Goal: Task Accomplishment & Management: Manage account settings

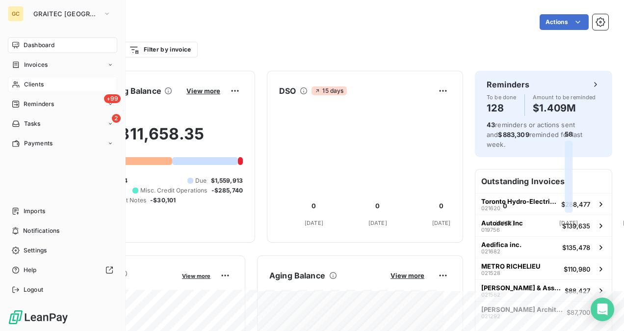
click at [42, 90] on div "Clients" at bounding box center [62, 85] width 109 height 16
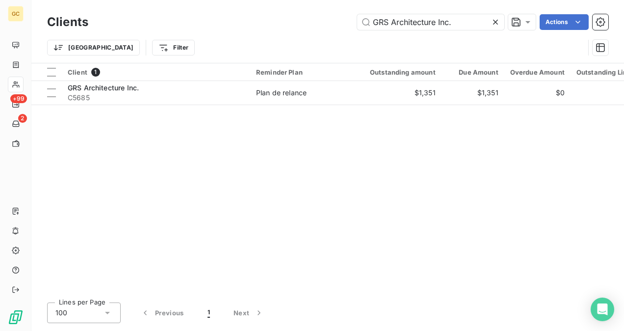
click at [495, 23] on icon at bounding box center [496, 22] width 10 height 10
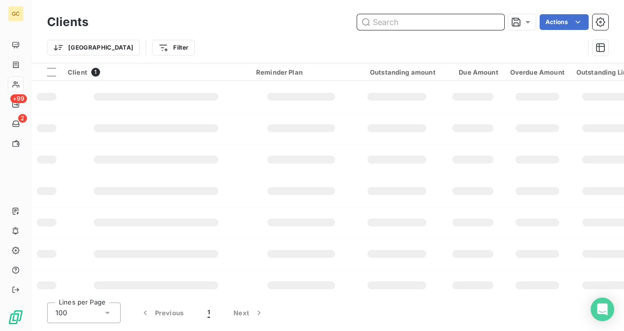
click at [417, 26] on input "text" at bounding box center [430, 22] width 147 height 16
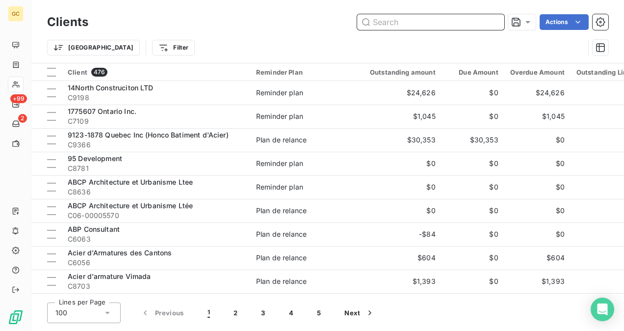
paste input "14North Construciton LTD"
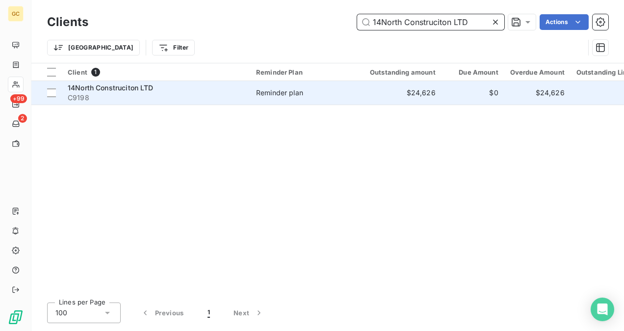
type input "14North Construciton LTD"
click at [339, 98] on td "Reminder plan" at bounding box center [301, 93] width 102 height 24
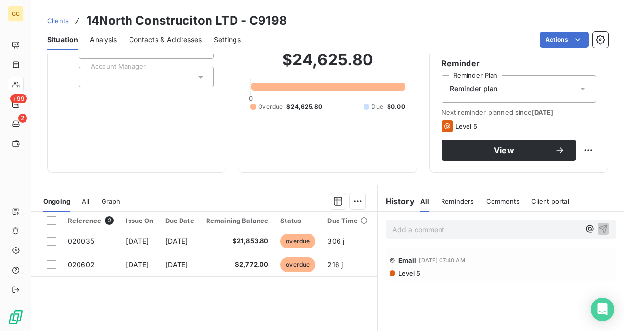
scroll to position [98, 0]
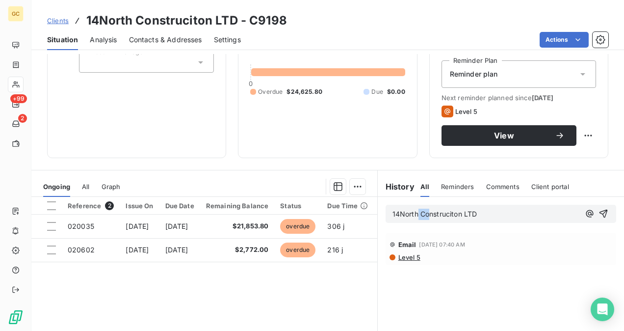
drag, startPoint x: 484, startPoint y: 210, endPoint x: 415, endPoint y: 213, distance: 69.2
click at [415, 213] on p "14North Construciton LTD" at bounding box center [485, 214] width 187 height 11
drag, startPoint x: 490, startPoint y: 210, endPoint x: 374, endPoint y: 211, distance: 116.3
click at [378, 211] on div "14North Construciton LTD" at bounding box center [501, 214] width 246 height 34
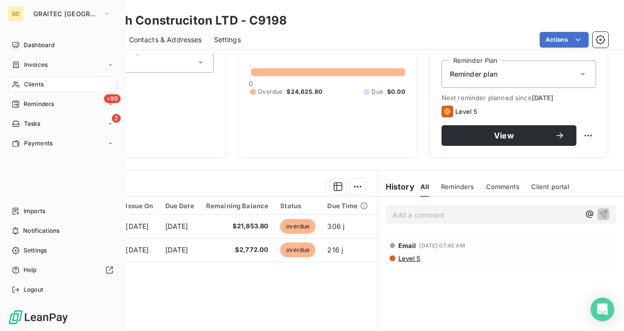
click at [49, 79] on div "Clients" at bounding box center [62, 85] width 109 height 16
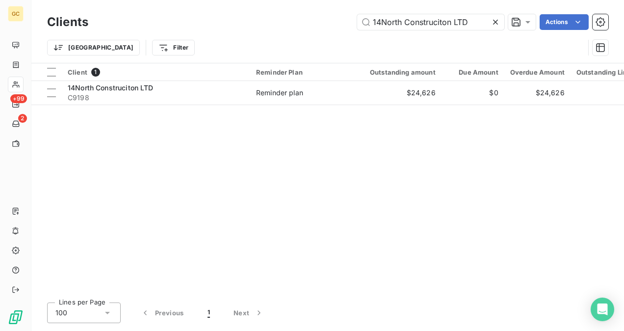
click at [495, 21] on icon at bounding box center [496, 22] width 10 height 10
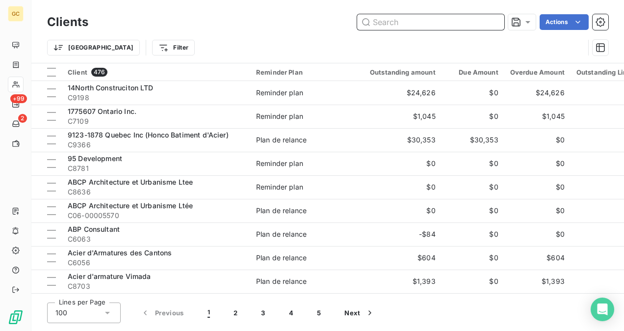
click at [437, 25] on input "text" at bounding box center [430, 22] width 147 height 16
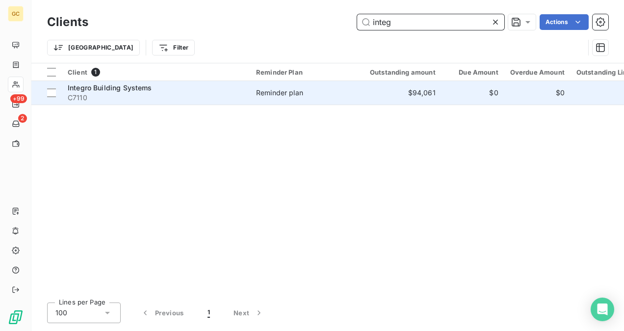
type input "integ"
click at [111, 90] on span "Integro Building Systems" at bounding box center [110, 87] width 84 height 8
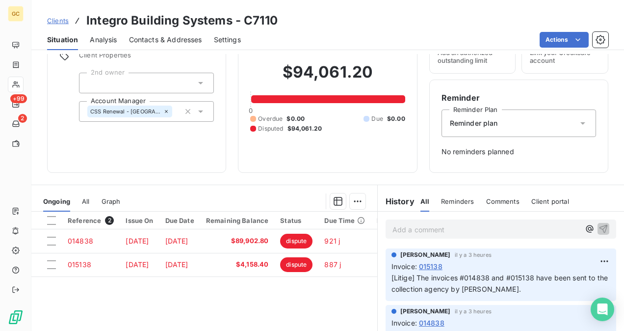
scroll to position [119, 0]
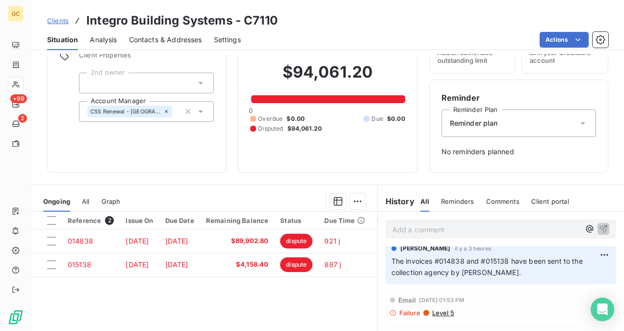
click at [392, 259] on span "The invoices #014838 and #015138 have been sent to the collection agency by [PE…" at bounding box center [488, 267] width 193 height 20
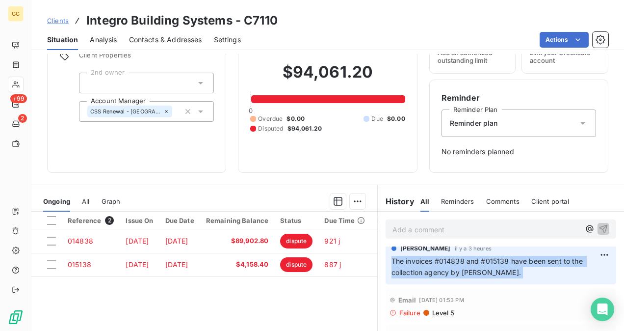
drag, startPoint x: 387, startPoint y: 260, endPoint x: 491, endPoint y: 271, distance: 104.7
click at [491, 271] on p "The invoices #014838 and #015138 have been sent to the collection agency by [PE…" at bounding box center [501, 267] width 219 height 23
copy div "The invoices #014838 and #015138 have been sent to the collection agency by [PE…"
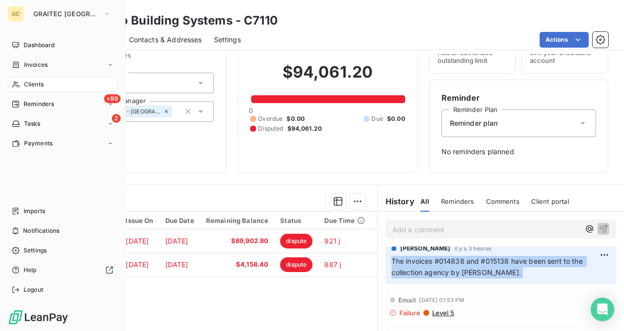
click at [38, 81] on span "Clients" at bounding box center [34, 84] width 20 height 9
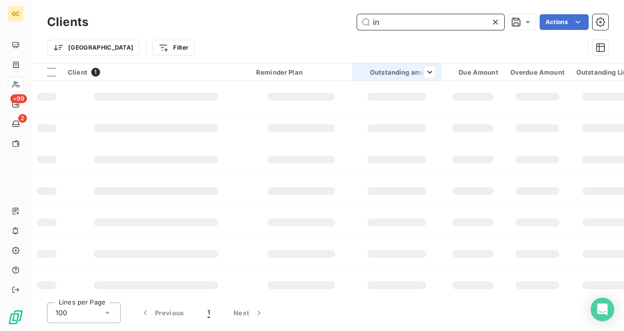
type input "i"
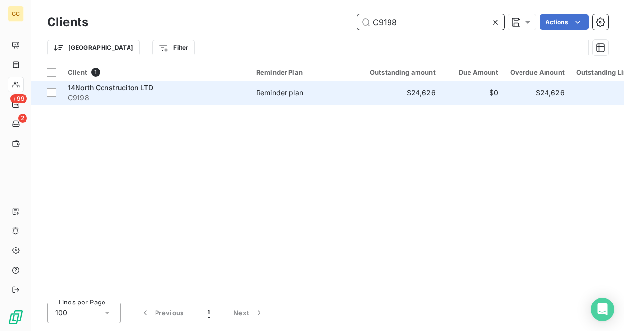
type input "C9198"
click at [152, 102] on span "C9198" at bounding box center [156, 98] width 177 height 10
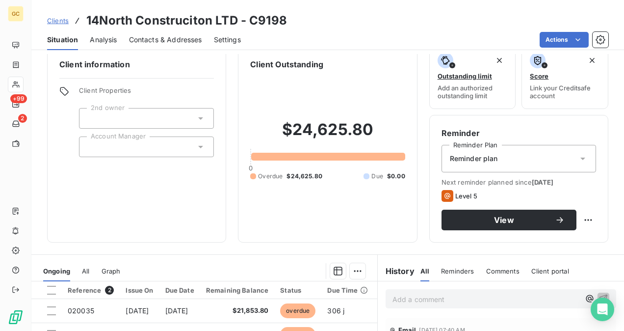
scroll to position [49, 0]
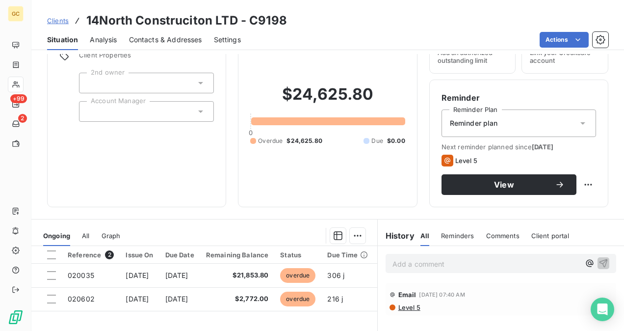
click at [415, 265] on p "Add a comment ﻿" at bounding box center [485, 264] width 187 height 12
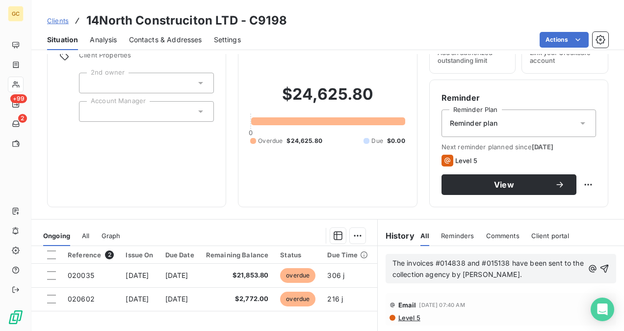
click at [429, 263] on span "The invoices #014838 and #015138 have been sent to the collection agency by [PE…" at bounding box center [488, 269] width 193 height 20
click at [457, 261] on span "The invoice #014838 and #015138 have been sent to the collection agency by [PER…" at bounding box center [487, 269] width 190 height 20
click at [504, 264] on span "The invoice #020035 and #015138 have been sent to the collection agency by [PER…" at bounding box center [487, 269] width 191 height 20
click at [518, 264] on span "The invoice #020035 and #015138 have been sent to the collection agency by [PER…" at bounding box center [487, 269] width 191 height 20
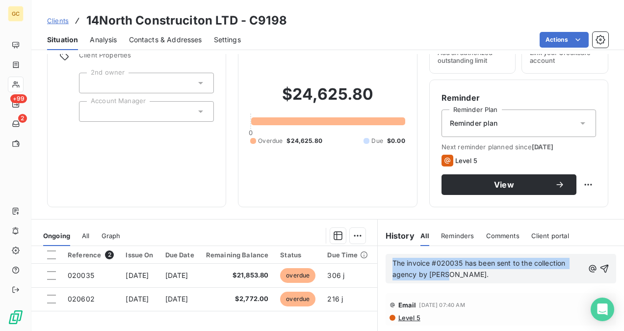
drag, startPoint x: 389, startPoint y: 264, endPoint x: 450, endPoint y: 276, distance: 62.9
click at [450, 276] on p "The invoice #020035 has been sent to the collection agency by [PERSON_NAME]." at bounding box center [487, 269] width 191 height 23
copy span "The invoice #020035 has been sent to the collection agency by [PERSON_NAME]."
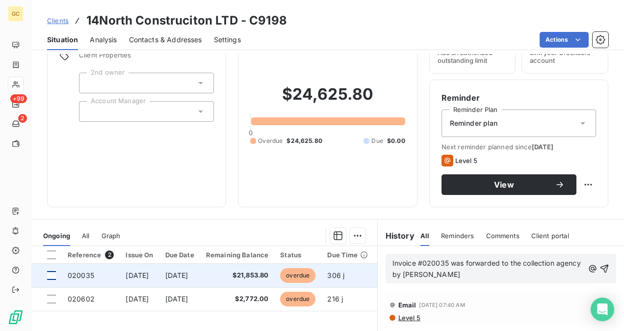
click at [54, 272] on div at bounding box center [51, 275] width 9 height 9
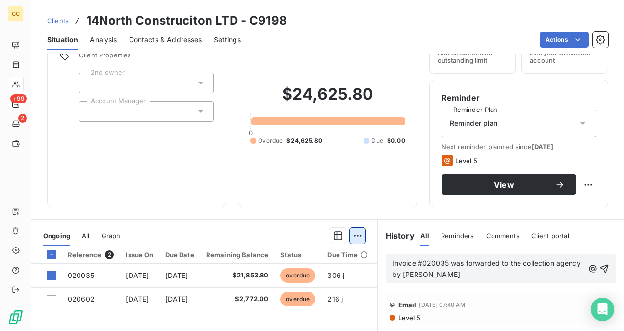
click at [355, 235] on html "GC +99 2 Clients 14North Construciton LTD - C9198 Situation Analysis Contacts &…" at bounding box center [312, 165] width 624 height 331
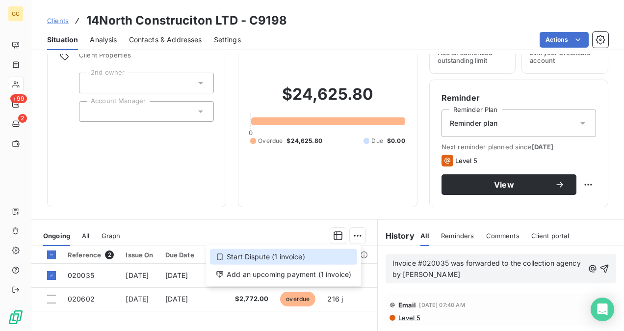
click at [230, 257] on div "Start Dispute (1 invoice)" at bounding box center [283, 257] width 147 height 16
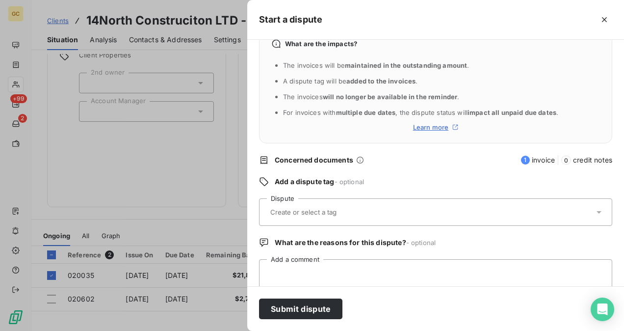
scroll to position [46, 0]
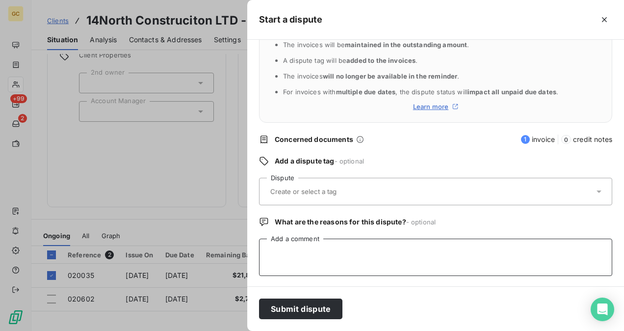
paste textarea "Invoice #020035 was forwarded to the collection agency by [PERSON_NAME]"
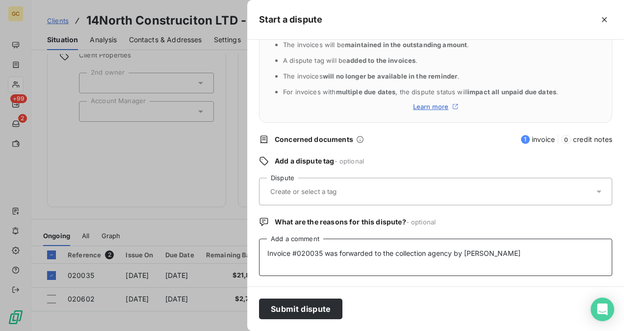
type textarea "Invoice #020035 was forwarded to the collection agency by [PERSON_NAME]"
click at [299, 187] on input "text" at bounding box center [327, 191] width 116 height 9
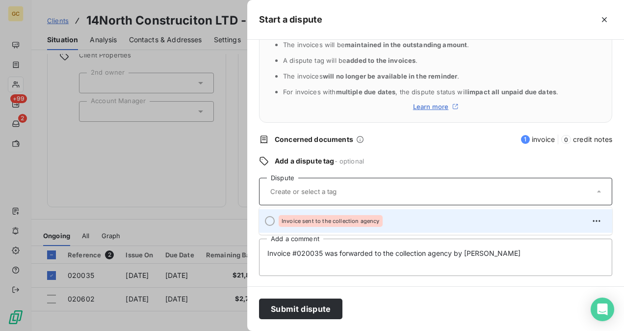
click at [297, 221] on span "Invoice sent to the collection agency" at bounding box center [331, 221] width 98 height 6
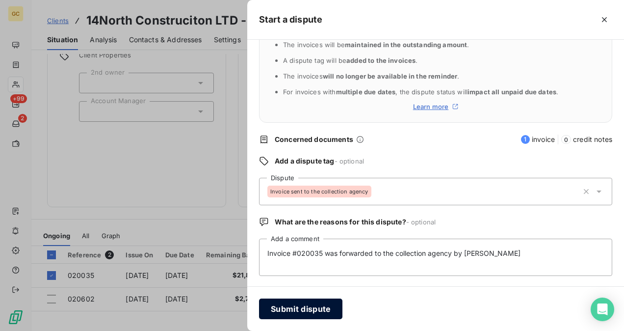
click at [302, 308] on button "Submit dispute" at bounding box center [300, 308] width 83 height 21
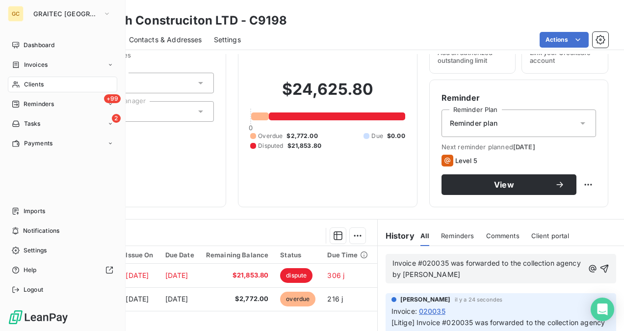
click at [33, 80] on span "Clients" at bounding box center [34, 84] width 20 height 9
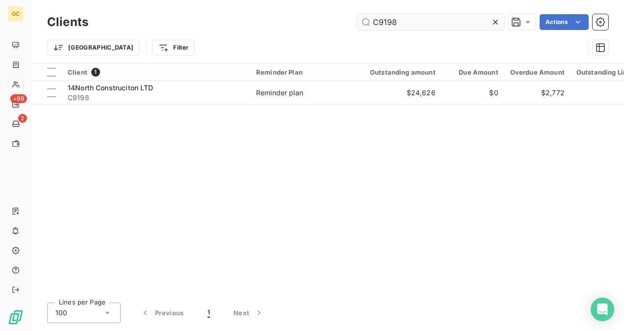
drag, startPoint x: 407, startPoint y: 21, endPoint x: 379, endPoint y: 22, distance: 28.5
click at [379, 22] on input "C9198" at bounding box center [430, 22] width 147 height 16
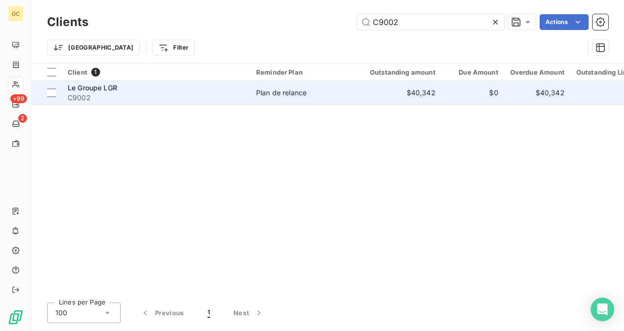
type input "C9002"
click at [182, 99] on span "C9002" at bounding box center [156, 98] width 177 height 10
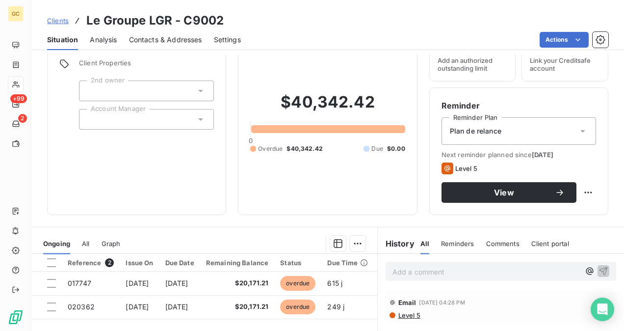
scroll to position [98, 0]
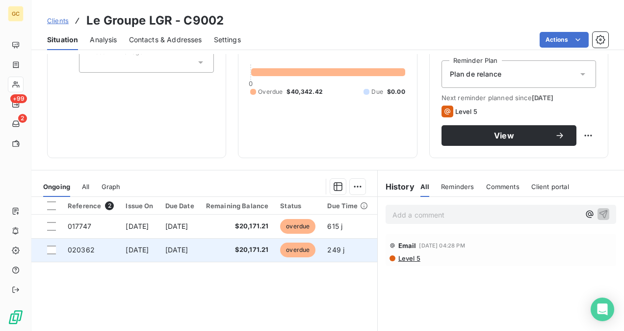
click at [53, 246] on div at bounding box center [51, 249] width 9 height 9
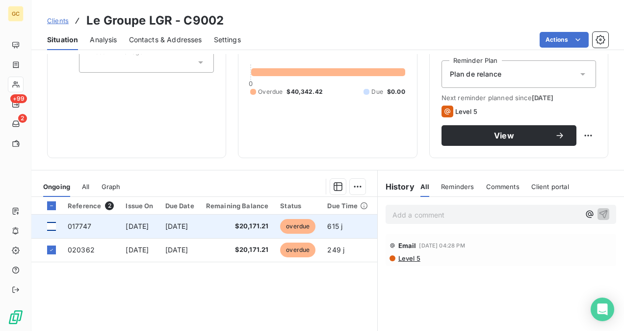
click at [51, 228] on div at bounding box center [51, 226] width 9 height 9
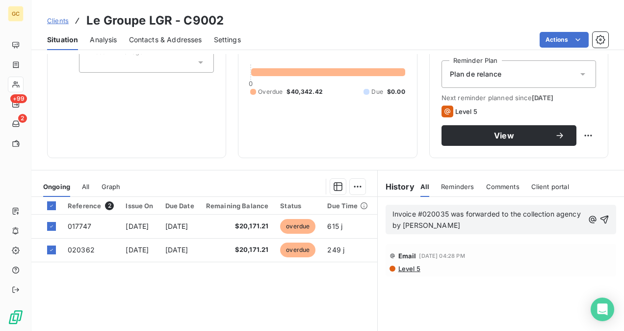
click at [410, 216] on span "Invoice #020035 was forwarded to the collection agency by [PERSON_NAME]" at bounding box center [487, 219] width 190 height 20
click at [448, 213] on span "Invoices #020035 was forwarded to the collection agency by [PERSON_NAME]" at bounding box center [475, 219] width 167 height 20
click at [499, 209] on p "Invoices #017747 & #020362 was forwarded to the collection agency by [PERSON_NA…" at bounding box center [487, 220] width 191 height 23
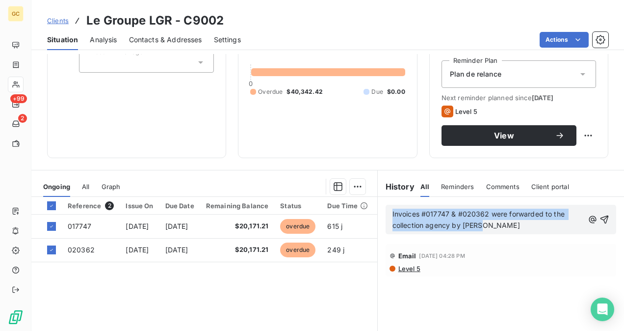
drag, startPoint x: 388, startPoint y: 212, endPoint x: 459, endPoint y: 218, distance: 71.8
click at [482, 232] on div "Invoices #017747 & #020362 were forwarded to the collection agency by [PERSON_N…" at bounding box center [501, 219] width 231 height 29
copy span "Invoices #017747 & #020362 were forwarded to the collection agency by [PERSON_N…"
click at [355, 187] on html "GC +99 2 Clients Le Groupe LGR - C9002 Situation Analysis Contacts & Addresses …" at bounding box center [312, 165] width 624 height 331
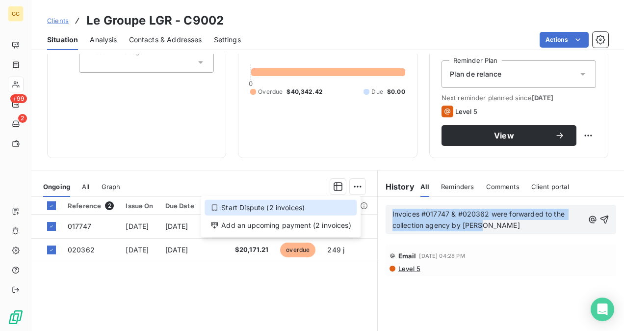
click at [267, 202] on div "Start Dispute (2 invoices)" at bounding box center [281, 208] width 152 height 16
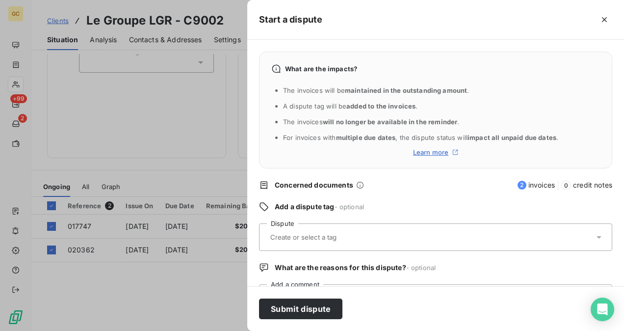
scroll to position [46, 0]
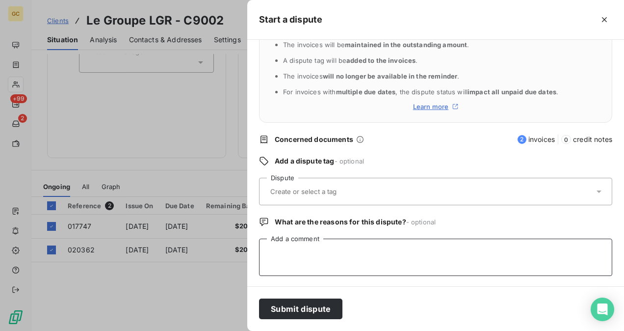
click at [295, 252] on textarea "Add a comment" at bounding box center [435, 256] width 353 height 37
paste textarea "Invoices #017747 & #020362 were forwarded to the collection agency by [PERSON_N…"
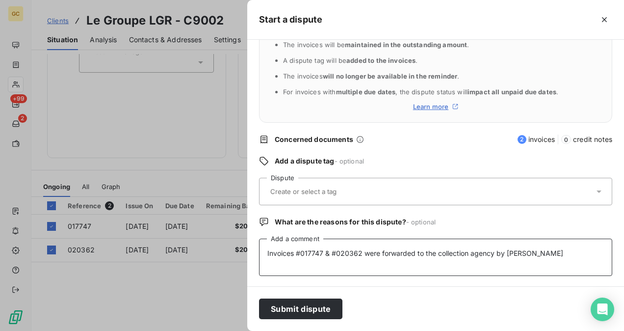
type textarea "Invoices #017747 & #020362 were forwarded to the collection agency by [PERSON_N…"
click at [300, 185] on div at bounding box center [430, 191] width 327 height 21
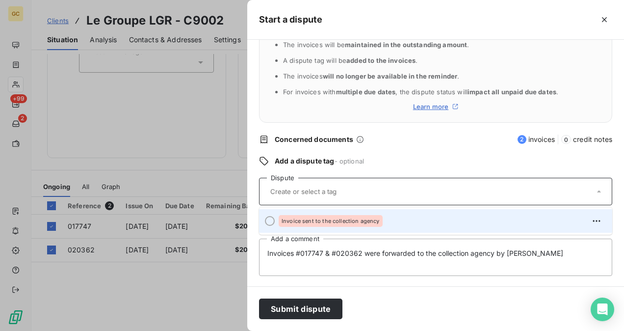
click at [298, 216] on div "Invoice sent to the collection agency" at bounding box center [331, 221] width 104 height 12
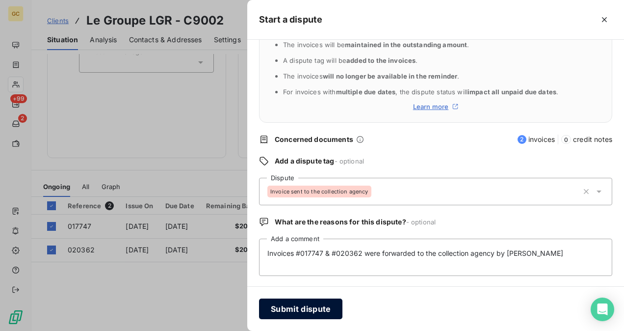
click at [320, 307] on button "Submit dispute" at bounding box center [300, 308] width 83 height 21
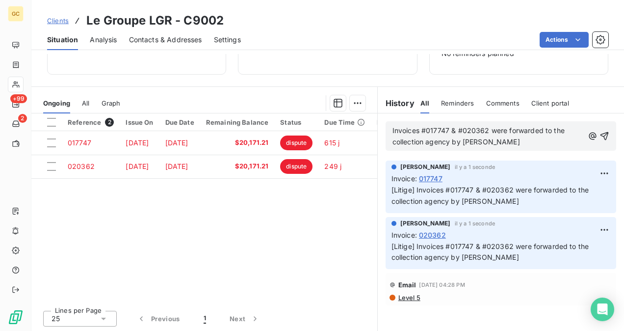
scroll to position [148, 0]
click at [600, 135] on icon "button" at bounding box center [605, 136] width 10 height 10
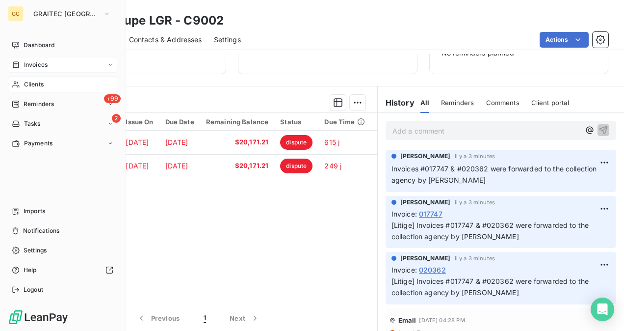
click at [27, 61] on span "Invoices" at bounding box center [36, 64] width 24 height 9
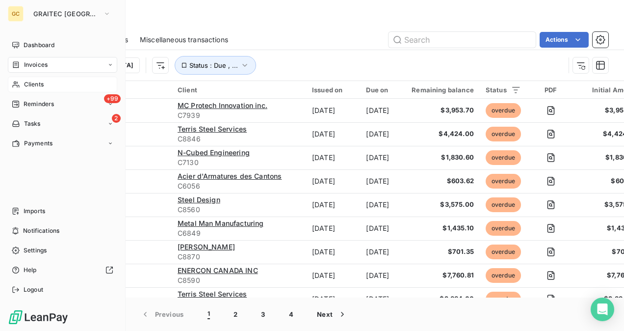
click at [39, 91] on div "Clients" at bounding box center [62, 85] width 109 height 16
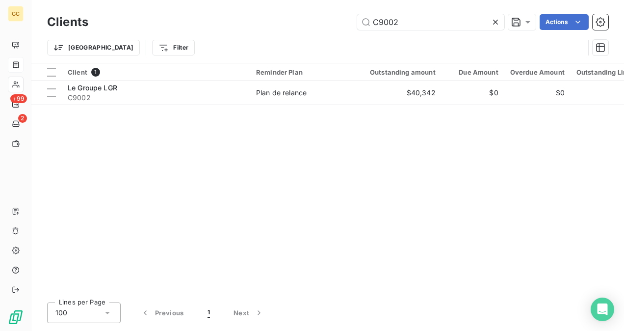
drag, startPoint x: 417, startPoint y: 17, endPoint x: 334, endPoint y: 16, distance: 83.4
click at [334, 16] on div "C9002 Actions" at bounding box center [354, 22] width 508 height 16
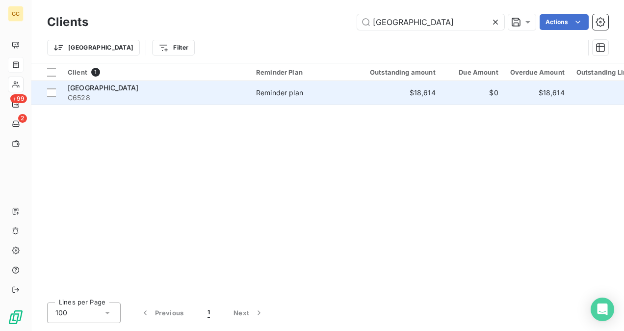
type input "[GEOGRAPHIC_DATA]"
click at [169, 89] on div "[GEOGRAPHIC_DATA]" at bounding box center [156, 88] width 177 height 10
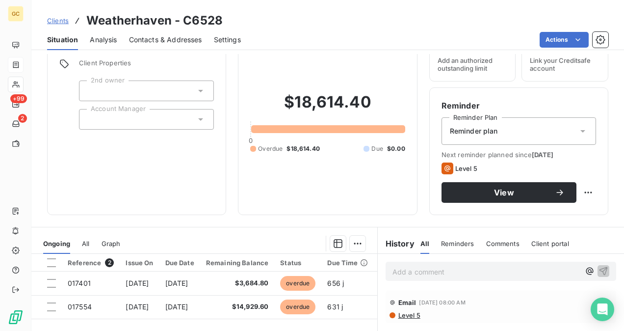
scroll to position [98, 0]
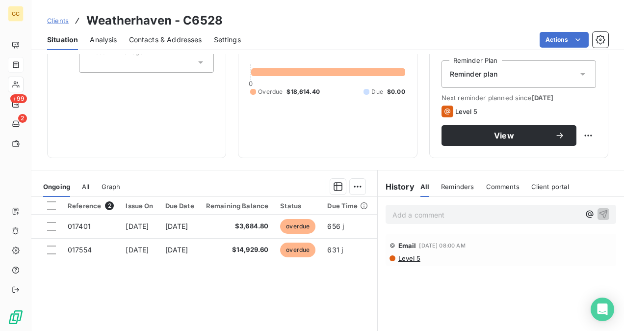
drag, startPoint x: 90, startPoint y: 18, endPoint x: 103, endPoint y: 19, distance: 13.3
click at [92, 18] on h3 "Weatherhaven - C6528" at bounding box center [154, 21] width 136 height 18
drag, startPoint x: 139, startPoint y: 20, endPoint x: 164, endPoint y: 20, distance: 25.5
click at [164, 20] on h3 "Weatherhaven - C6528" at bounding box center [154, 21] width 136 height 18
click at [170, 24] on h3 "Weatherhaven - C6528" at bounding box center [154, 21] width 136 height 18
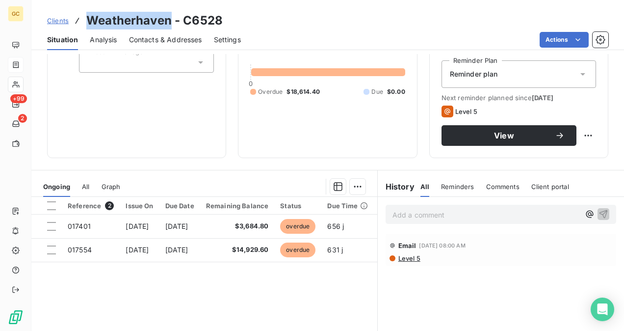
drag, startPoint x: 156, startPoint y: 23, endPoint x: 85, endPoint y: 21, distance: 70.7
click at [86, 21] on h3 "Weatherhaven - C6528" at bounding box center [154, 21] width 136 height 18
copy h3 "[GEOGRAPHIC_DATA]"
